Goal: Task Accomplishment & Management: Manage account settings

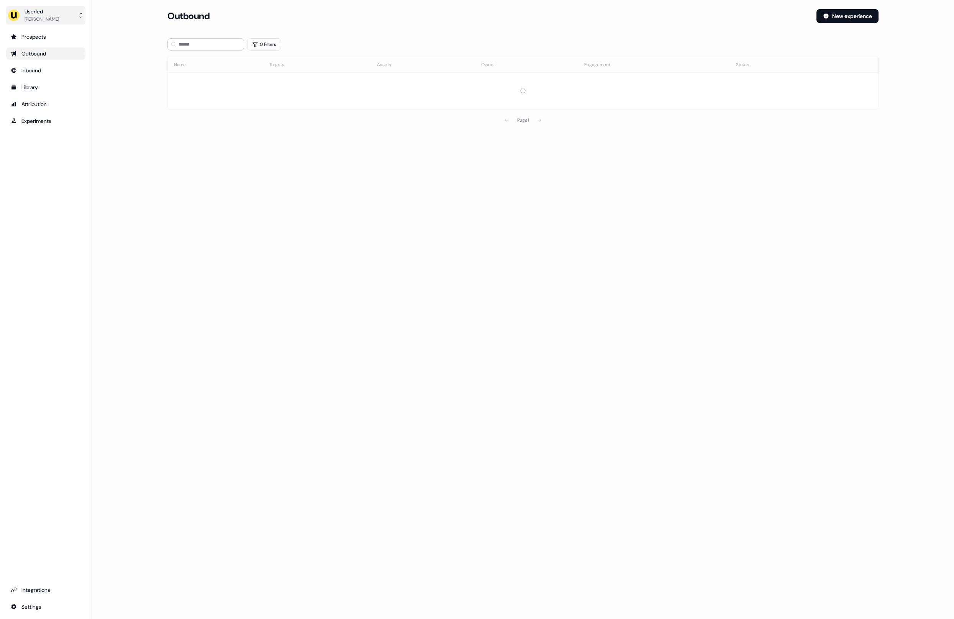
click at [63, 16] on button "Userled Oliver Grogan" at bounding box center [45, 15] width 79 height 18
click at [60, 39] on div "Impersonate (Admin)" at bounding box center [45, 36] width 73 height 14
click at [227, 50] on div "Select org" at bounding box center [199, 54] width 57 height 8
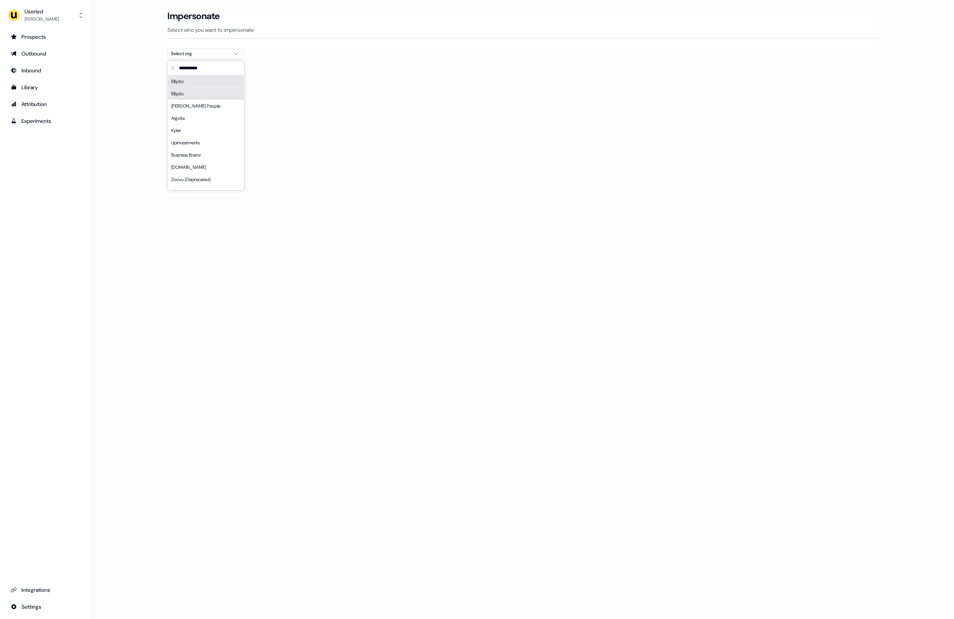
click at [197, 68] on input "text" at bounding box center [210, 68] width 67 height 14
click at [356, 311] on div "Loading... Impersonate Select who you want to impersonate Select org" at bounding box center [523, 309] width 862 height 619
click at [121, 72] on main "Loading... Impersonate Select who you want to impersonate Select org" at bounding box center [523, 47] width 862 height 77
click at [210, 59] on div at bounding box center [522, 62] width 711 height 6
click at [206, 57] on div "Select org" at bounding box center [199, 54] width 57 height 8
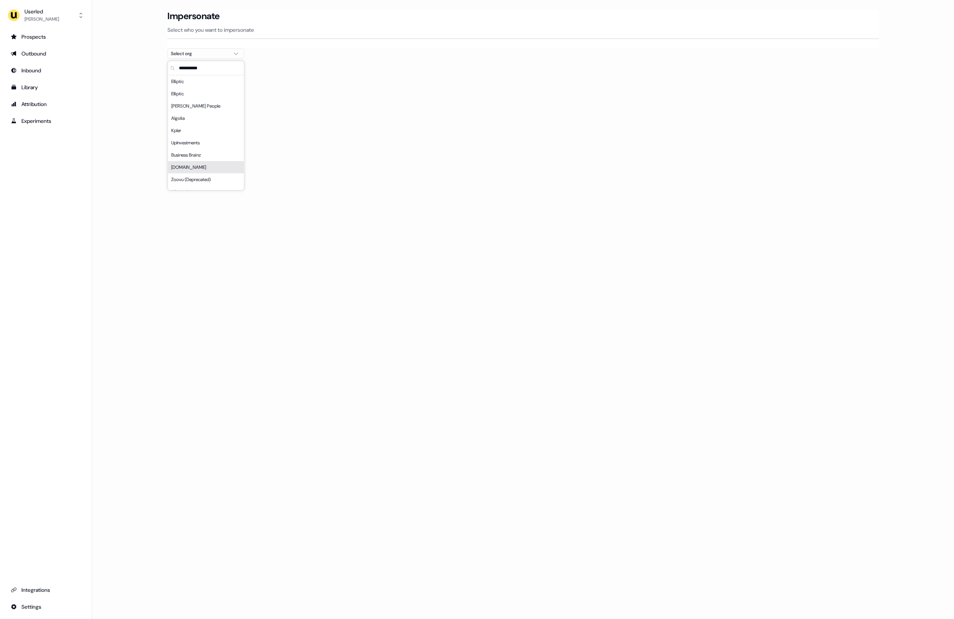
click at [110, 66] on main "Loading... Impersonate Select who you want to impersonate Select org" at bounding box center [523, 47] width 862 height 77
click at [187, 64] on div at bounding box center [522, 62] width 711 height 6
click at [192, 60] on div at bounding box center [522, 62] width 711 height 6
click at [195, 59] on section "Loading... Impersonate Select who you want to impersonate Select org" at bounding box center [523, 47] width 736 height 77
drag, startPoint x: 125, startPoint y: 166, endPoint x: 123, endPoint y: 162, distance: 3.9
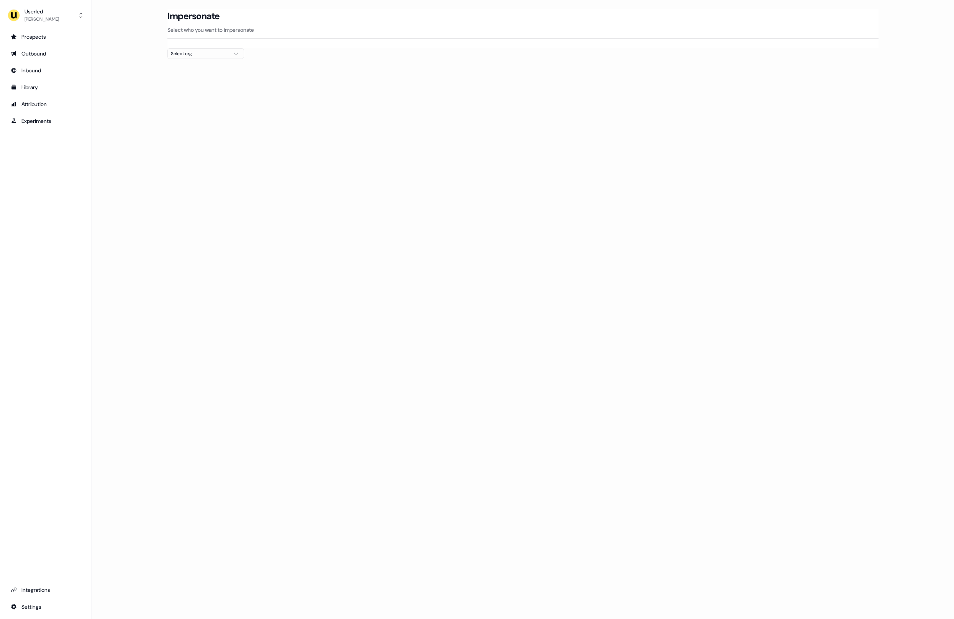
click at [124, 165] on div "Loading... Impersonate Select who you want to impersonate Select org" at bounding box center [523, 309] width 862 height 619
click at [193, 50] on div "Select org" at bounding box center [199, 54] width 57 height 8
drag, startPoint x: 121, startPoint y: 72, endPoint x: 123, endPoint y: 13, distance: 59.0
click at [121, 72] on main "Loading... Impersonate Select who you want to impersonate Select org" at bounding box center [523, 47] width 862 height 77
click at [344, 272] on div "Loading... Impersonate Select who you want to impersonate Select org" at bounding box center [523, 309] width 862 height 619
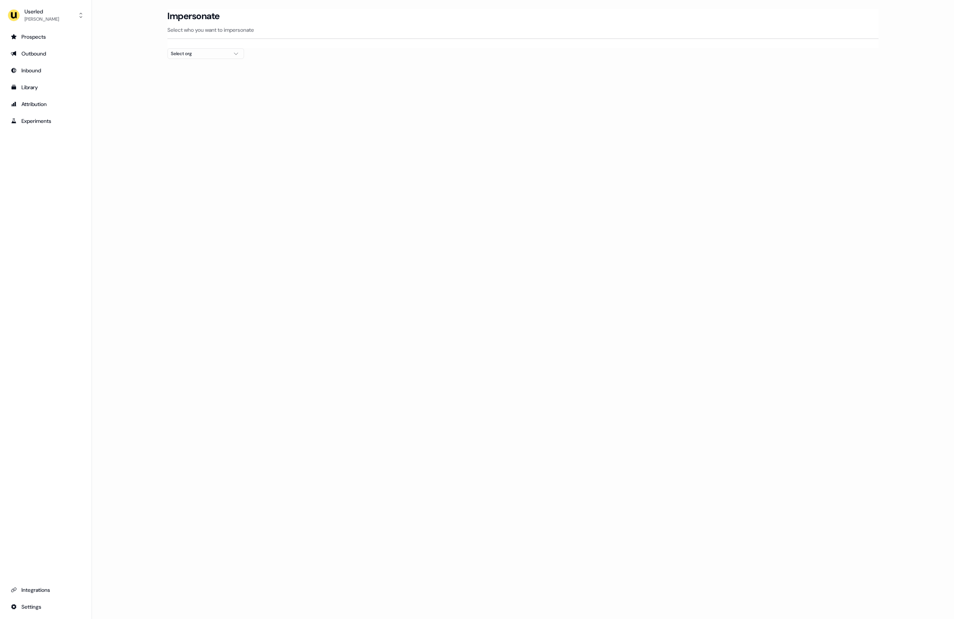
click at [174, 48] on div "Impersonate Select who you want to impersonate" at bounding box center [522, 28] width 711 height 39
click at [177, 54] on div "Select org" at bounding box center [199, 54] width 57 height 8
drag, startPoint x: 189, startPoint y: 83, endPoint x: 192, endPoint y: 90, distance: 7.8
click at [189, 83] on div "Elliptic" at bounding box center [206, 81] width 76 height 12
click at [463, 139] on div "Loading... Impersonate Select who you want to impersonate Elliptic Email pouyeh…" at bounding box center [523, 309] width 862 height 619
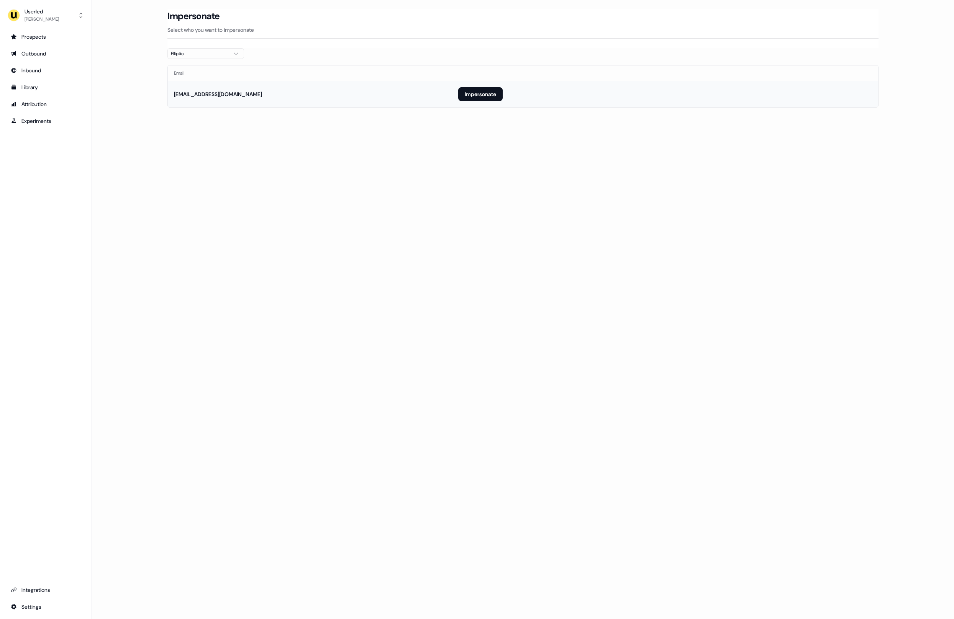
drag, startPoint x: 489, startPoint y: 99, endPoint x: 474, endPoint y: 107, distance: 16.8
click at [489, 99] on button "Impersonate" at bounding box center [480, 94] width 44 height 14
